Goal: Transaction & Acquisition: Purchase product/service

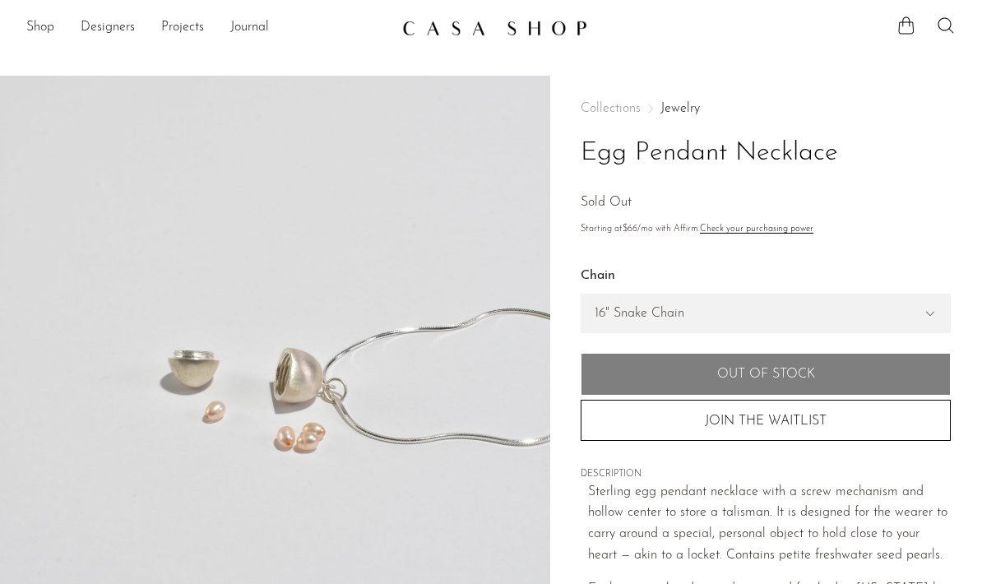
click at [174, 28] on link "Projects" at bounding box center [182, 27] width 43 height 21
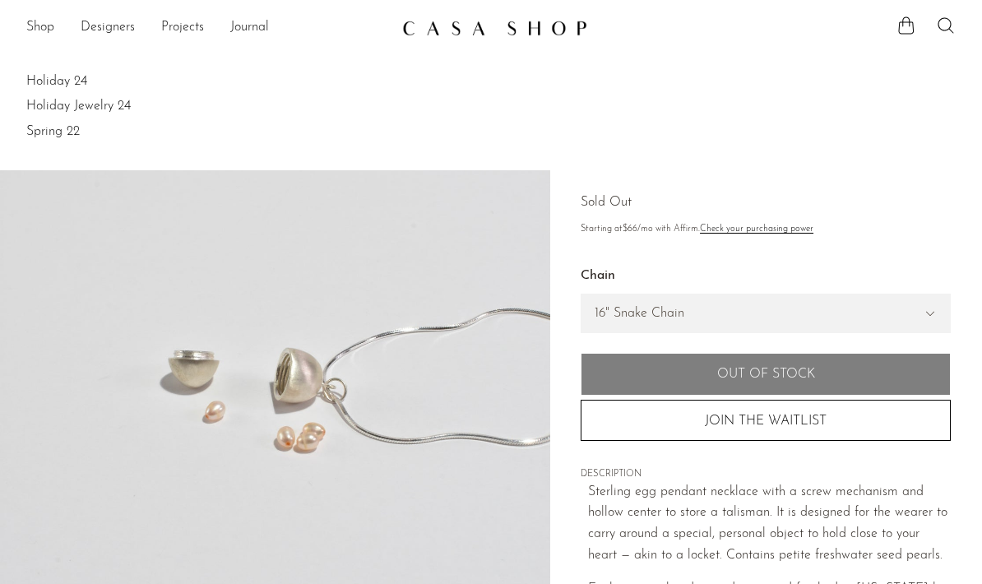
click at [36, 75] on link "Holiday 24" at bounding box center [491, 81] width 930 height 18
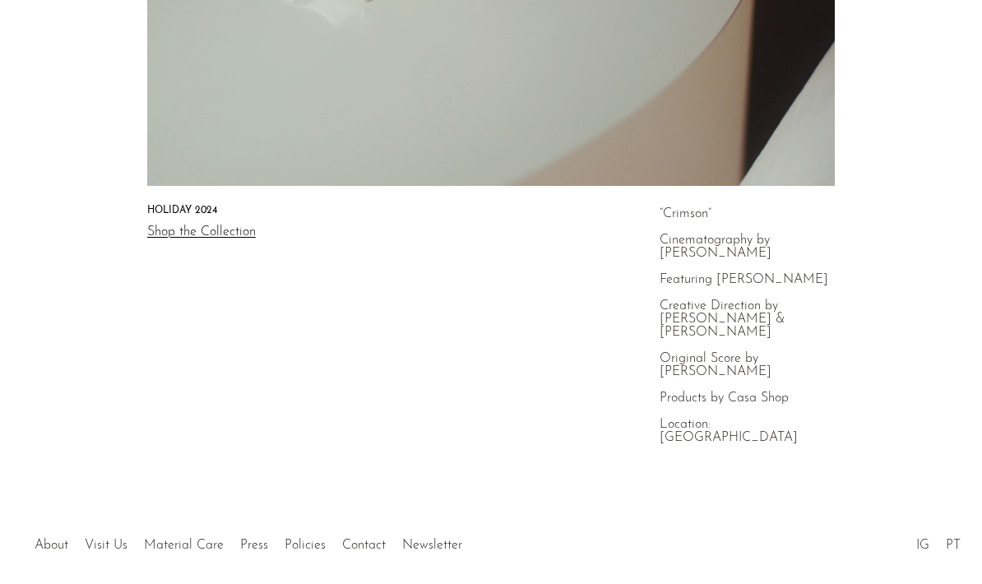
scroll to position [444, 0]
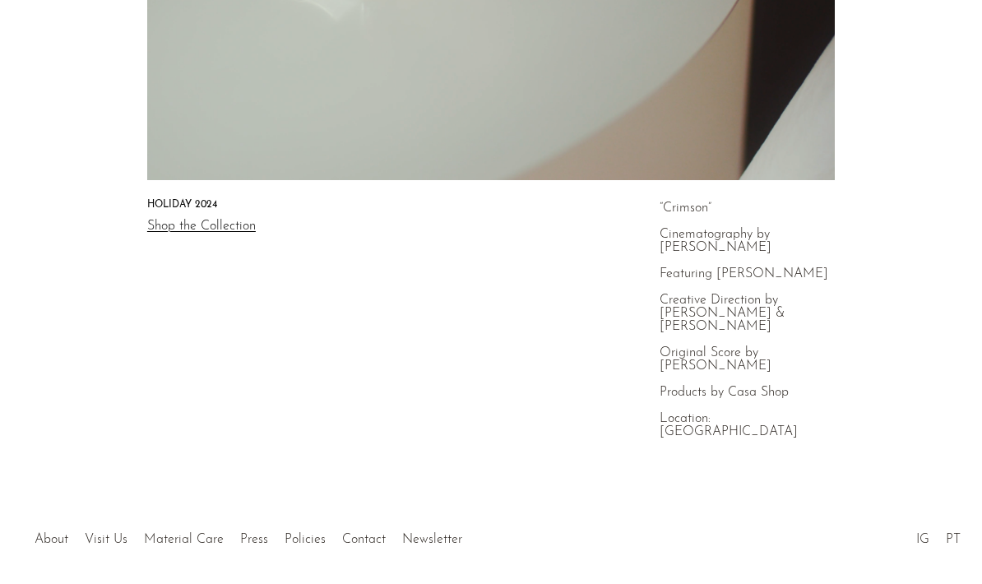
click at [172, 226] on link "Shop the Collection" at bounding box center [201, 226] width 109 height 13
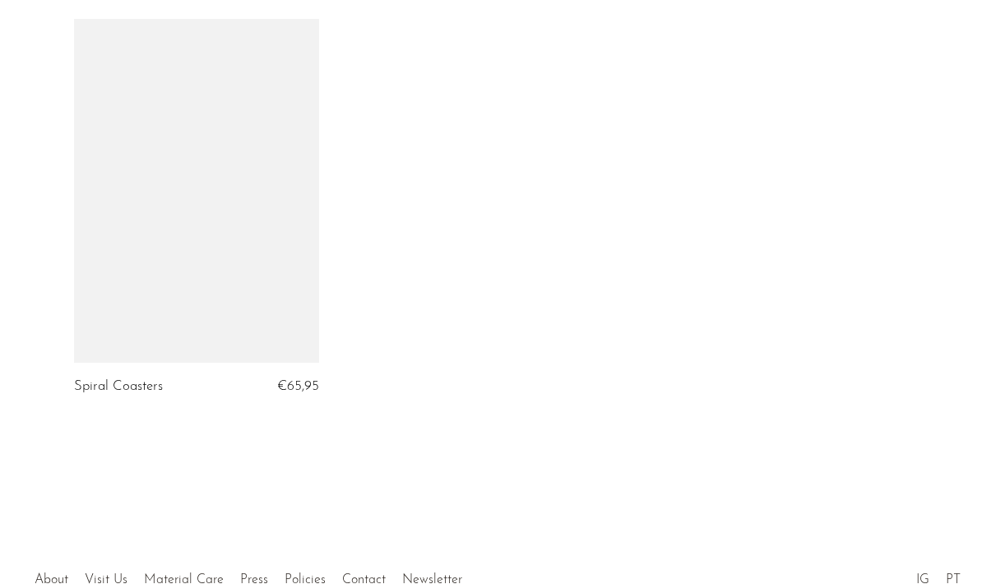
scroll to position [2705, 0]
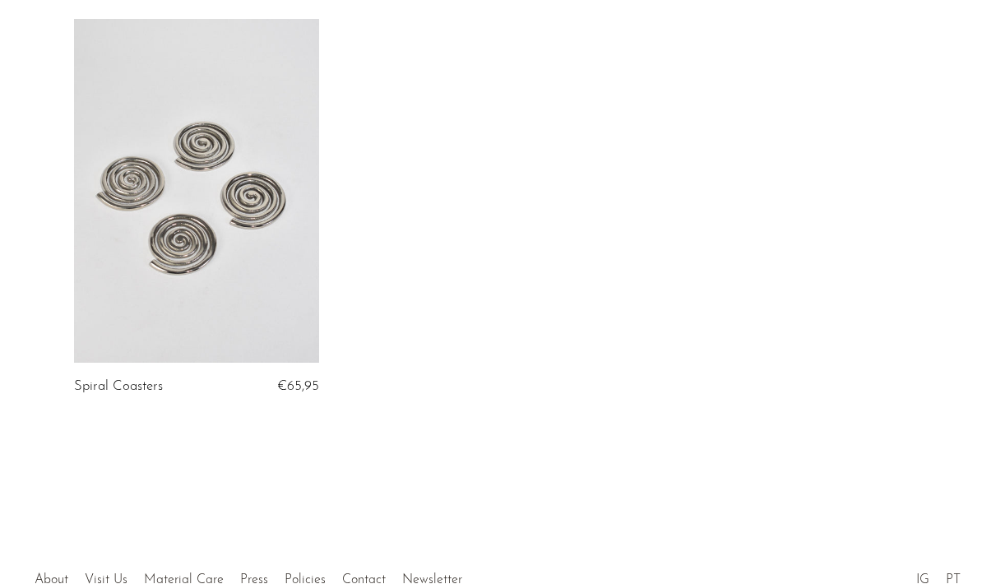
click at [185, 141] on link at bounding box center [196, 190] width 245 height 343
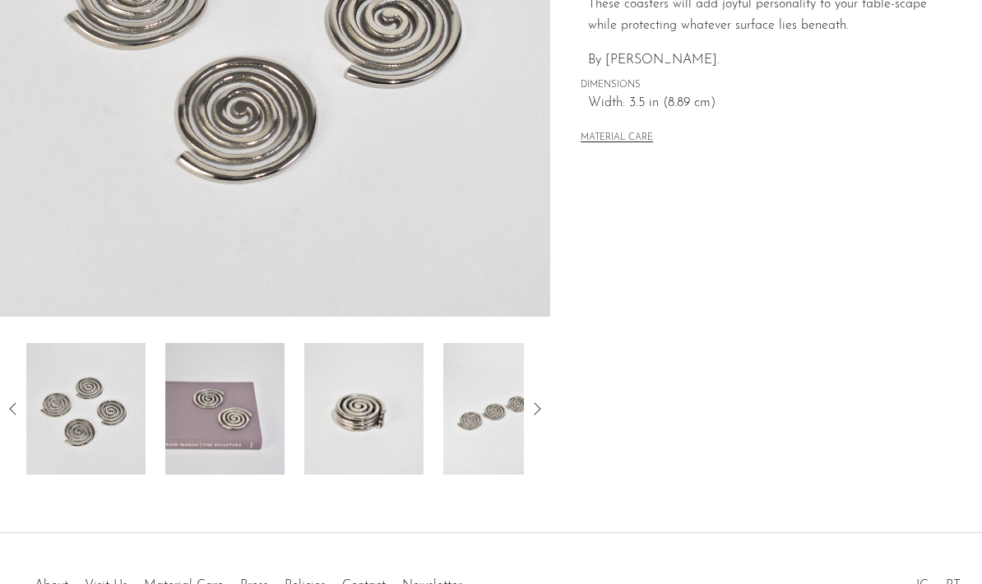
scroll to position [487, 0]
